Goal: Navigation & Orientation: Find specific page/section

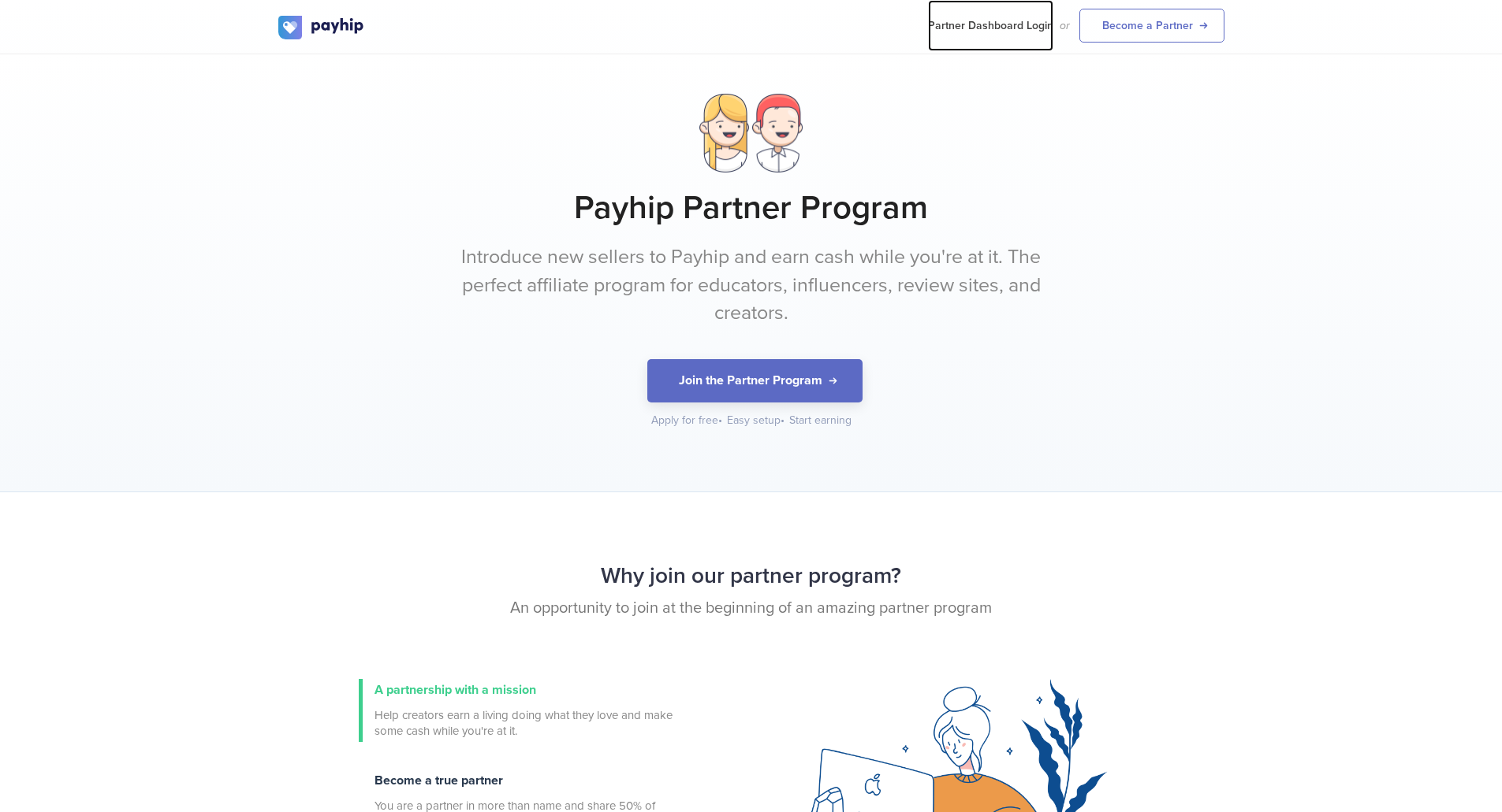
click at [1004, 30] on link "Partner Dashboard Login" at bounding box center [990, 25] width 125 height 51
click at [1021, 28] on link "Partner Dashboard Login" at bounding box center [990, 25] width 125 height 51
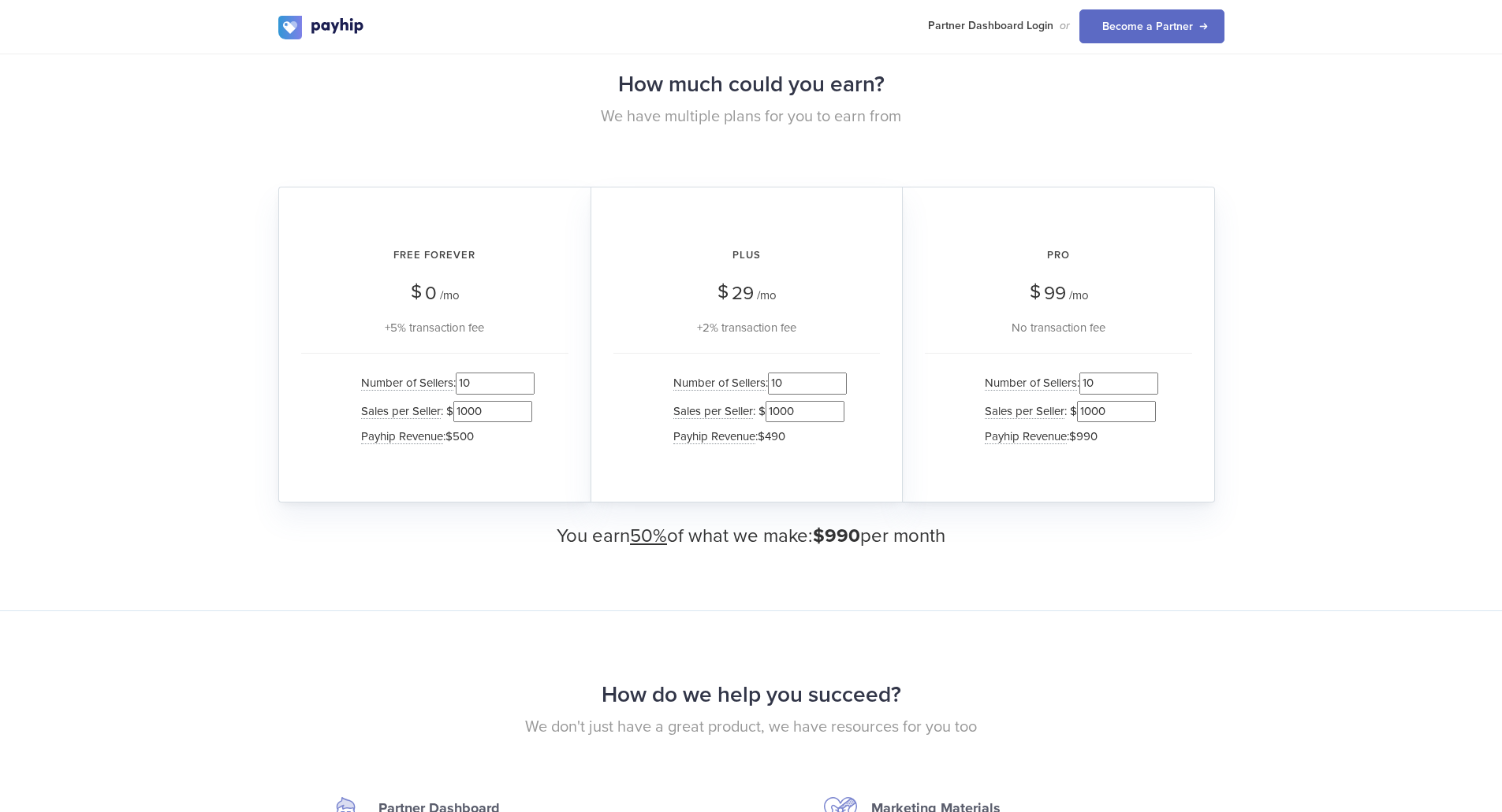
scroll to position [1446, 0]
click at [488, 406] on input "1000" at bounding box center [492, 411] width 79 height 22
click at [516, 476] on div "Free Forever $ 0 /mo +5% transaction fee Number of Sellers : 10 Sales per Selle…" at bounding box center [434, 345] width 312 height 316
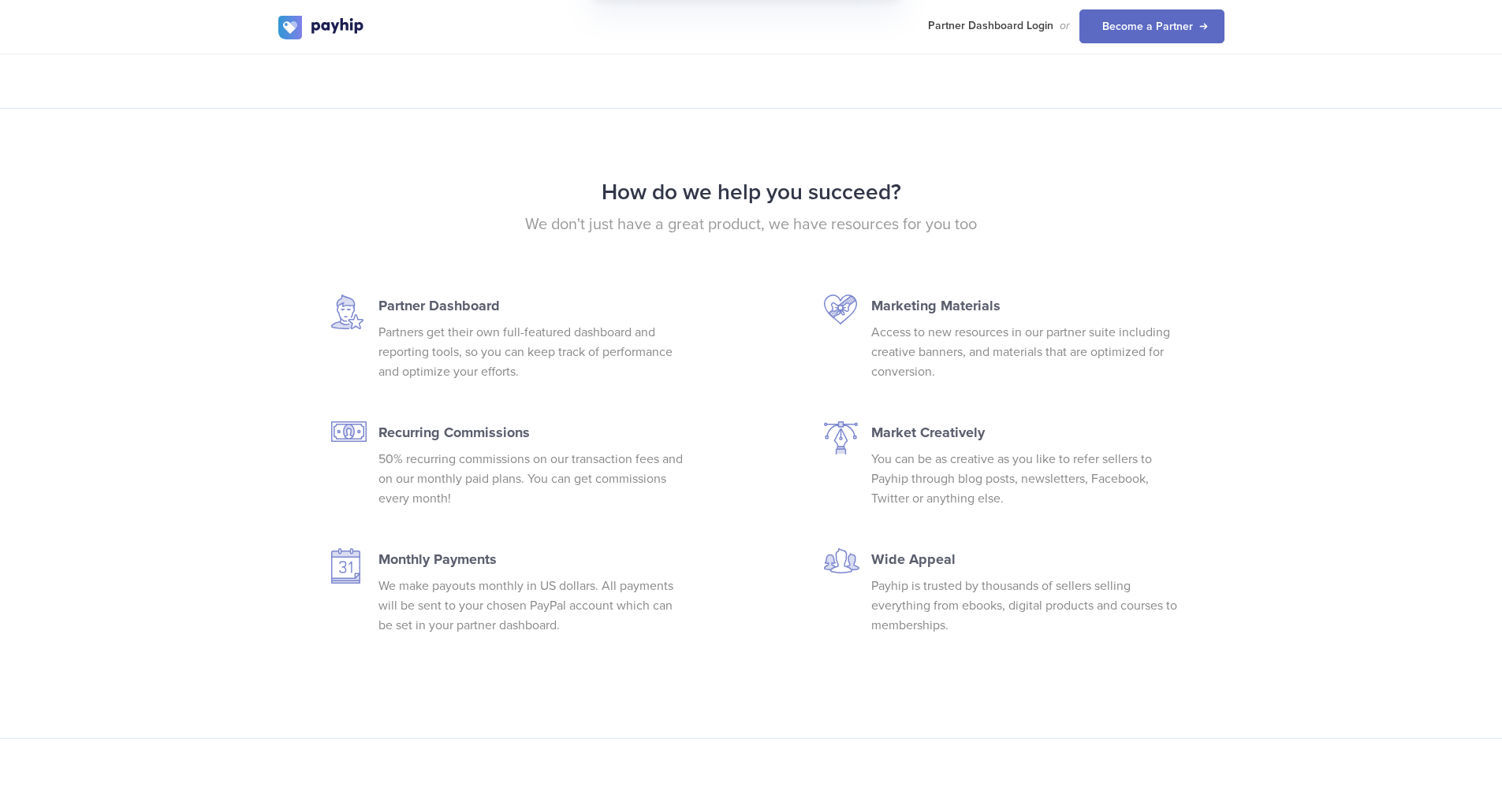
scroll to position [2029, 0]
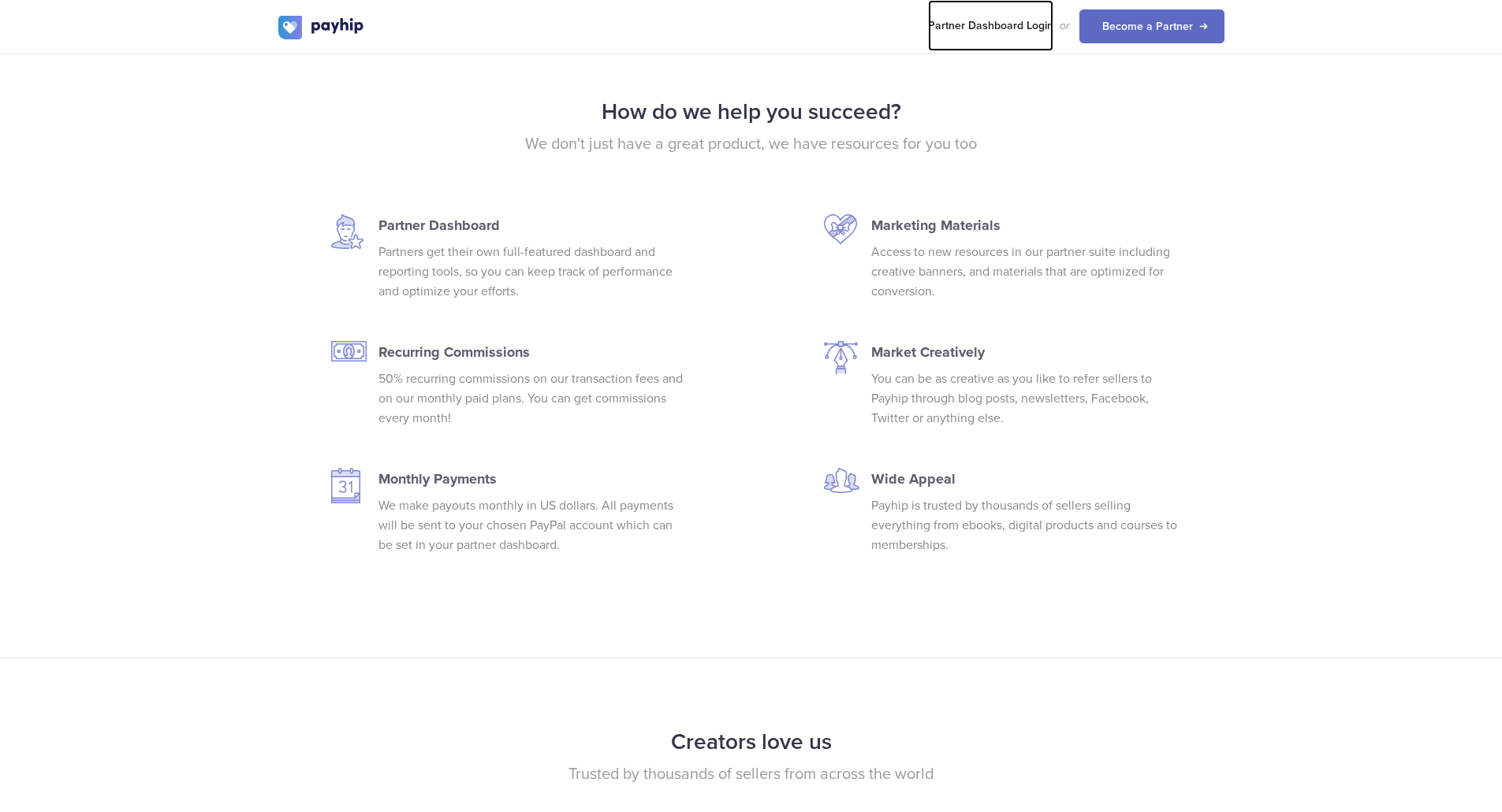
click at [1020, 26] on link "Partner Dashboard Login" at bounding box center [990, 25] width 125 height 51
